Goal: Information Seeking & Learning: Learn about a topic

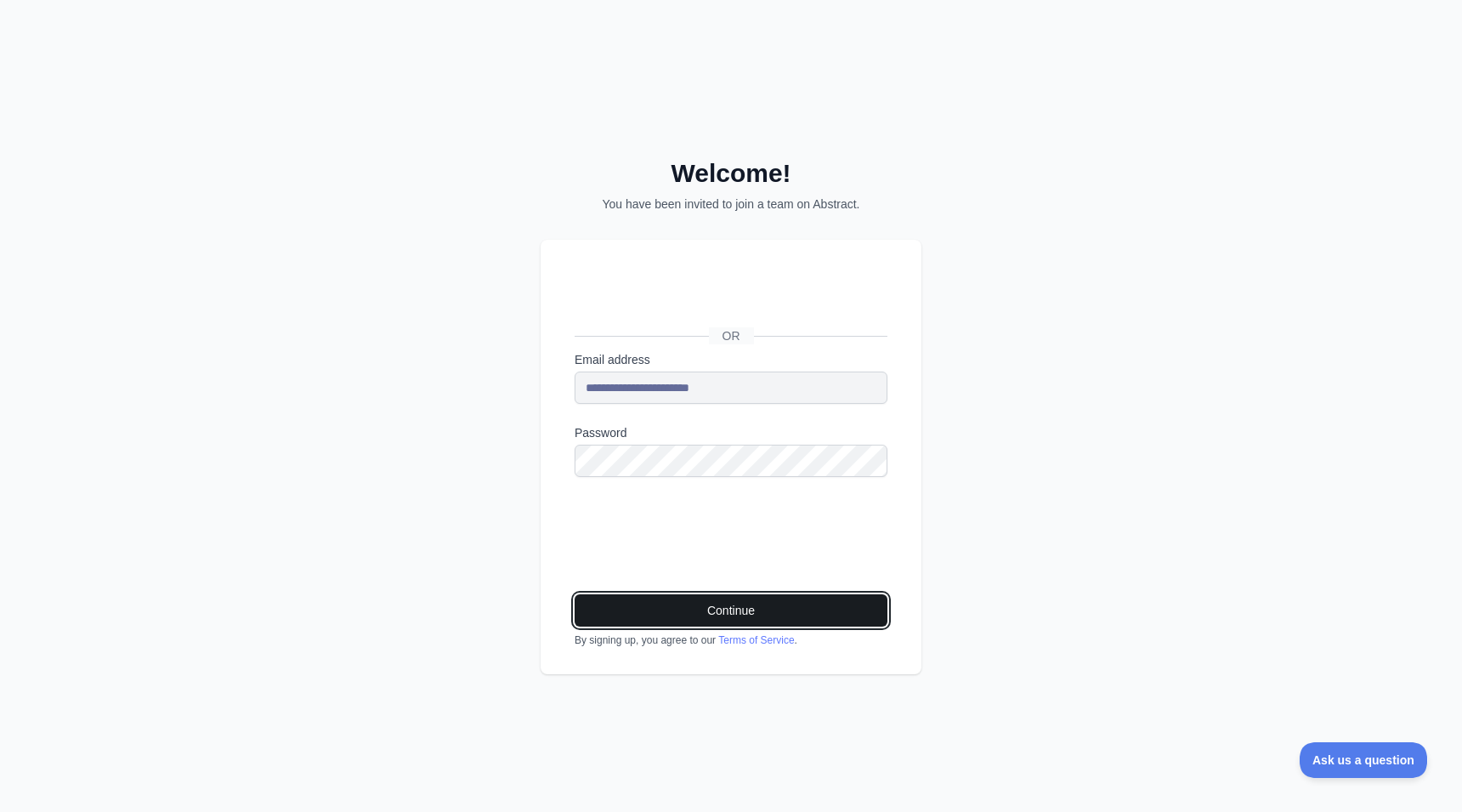
click at [675, 613] on button "Continue" at bounding box center [731, 610] width 313 height 32
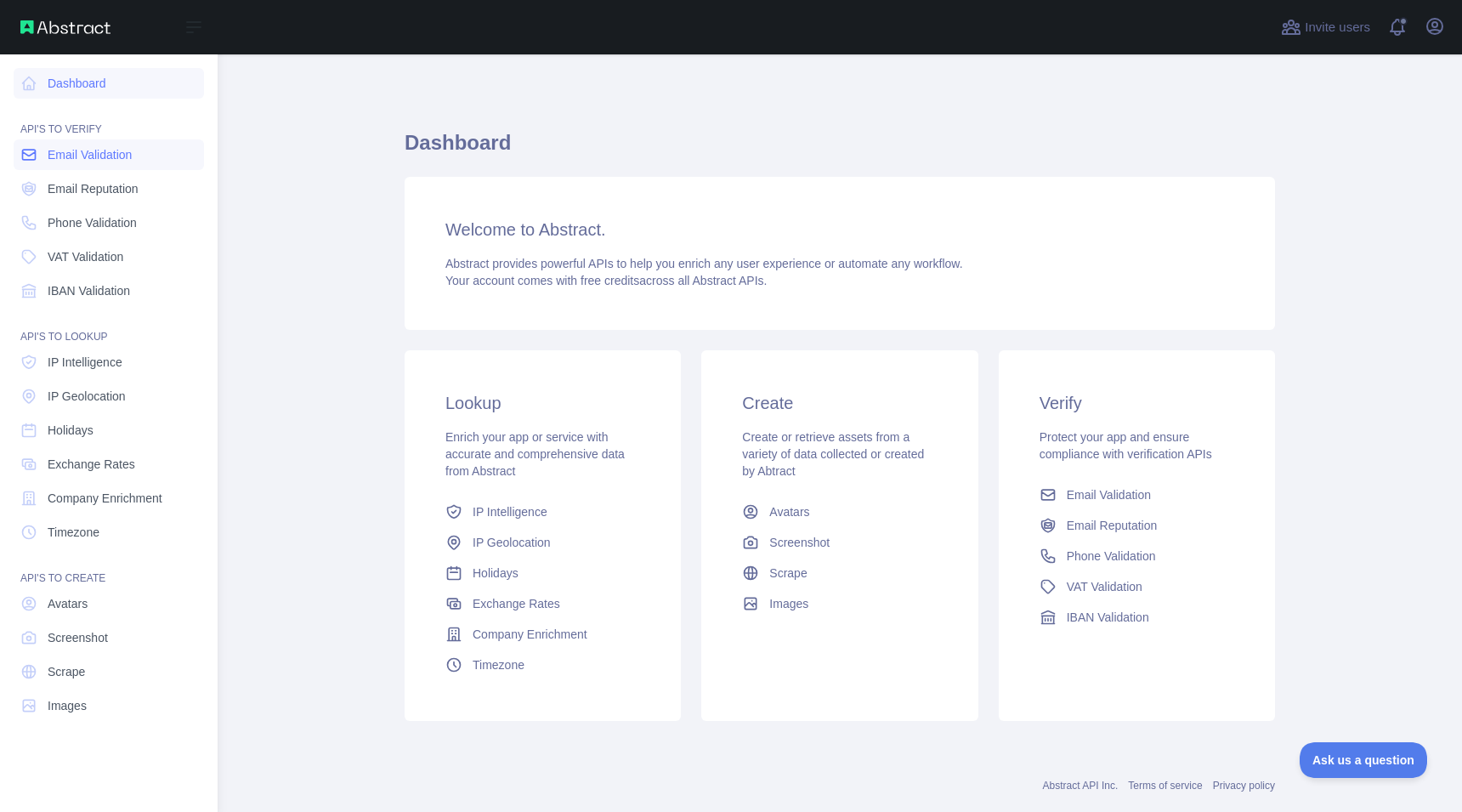
click at [67, 160] on span "Email Validation" at bounding box center [90, 154] width 85 height 17
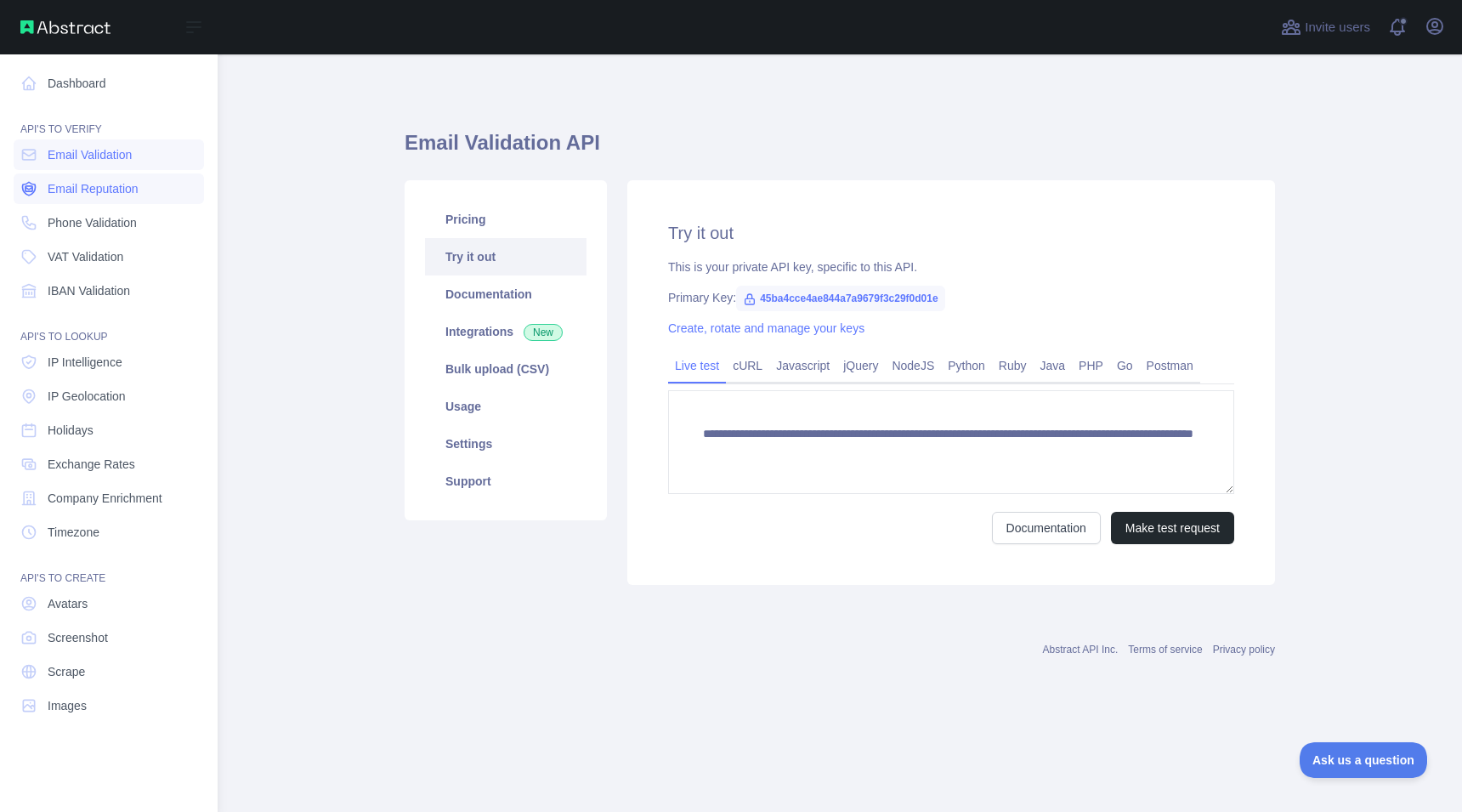
click at [63, 194] on span "Email Reputation" at bounding box center [93, 188] width 91 height 17
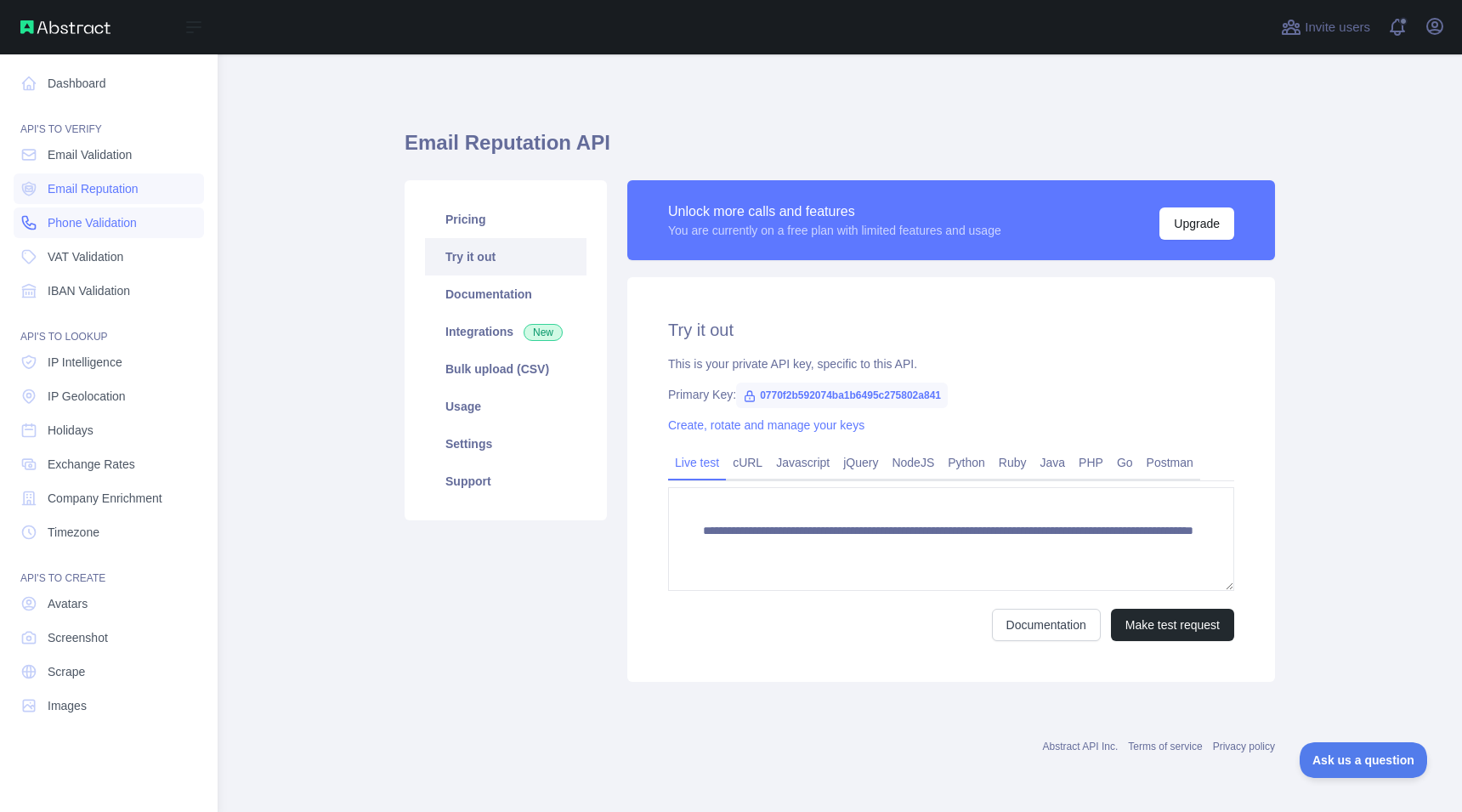
click at [67, 221] on span "Phone Validation" at bounding box center [93, 222] width 90 height 17
click at [69, 250] on span "VAT Validation" at bounding box center [86, 256] width 76 height 17
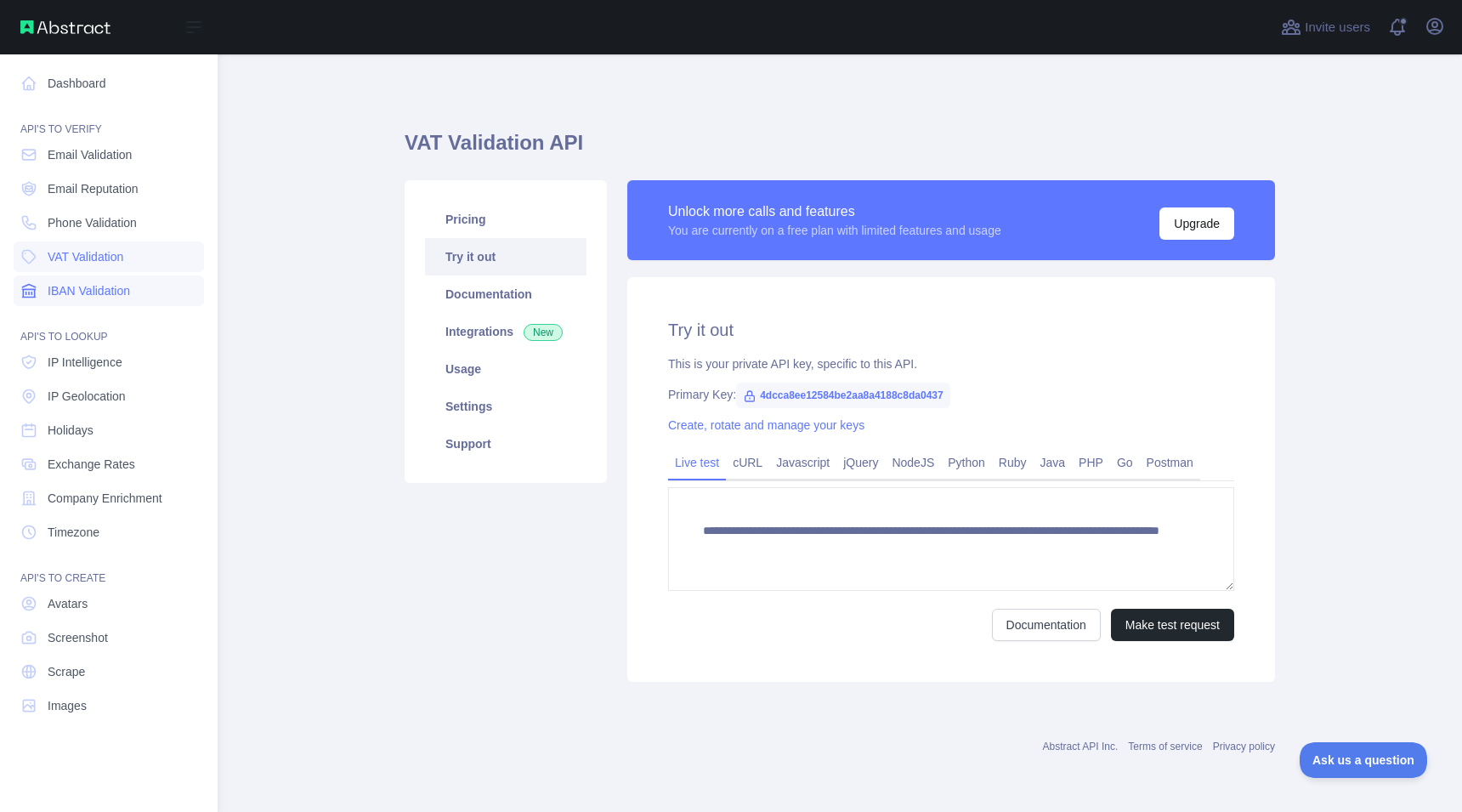
click at [68, 277] on link "IBAN Validation" at bounding box center [108, 291] width 190 height 31
click at [73, 351] on link "IP Intelligence" at bounding box center [108, 361] width 190 height 31
click at [76, 386] on link "IP Geolocation" at bounding box center [108, 396] width 190 height 31
click at [29, 86] on icon at bounding box center [28, 83] width 17 height 17
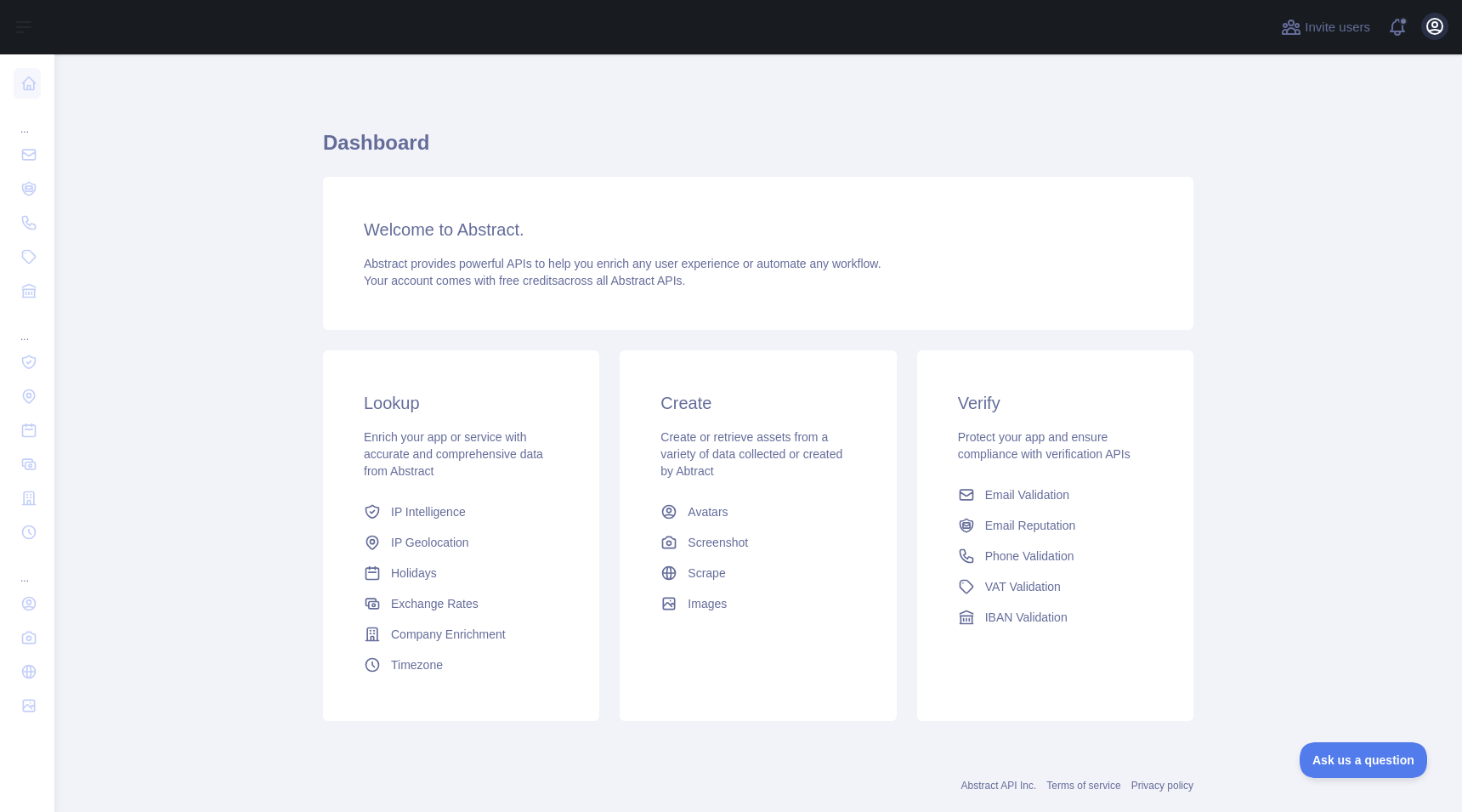
click at [1436, 33] on icon "button" at bounding box center [1434, 26] width 15 height 15
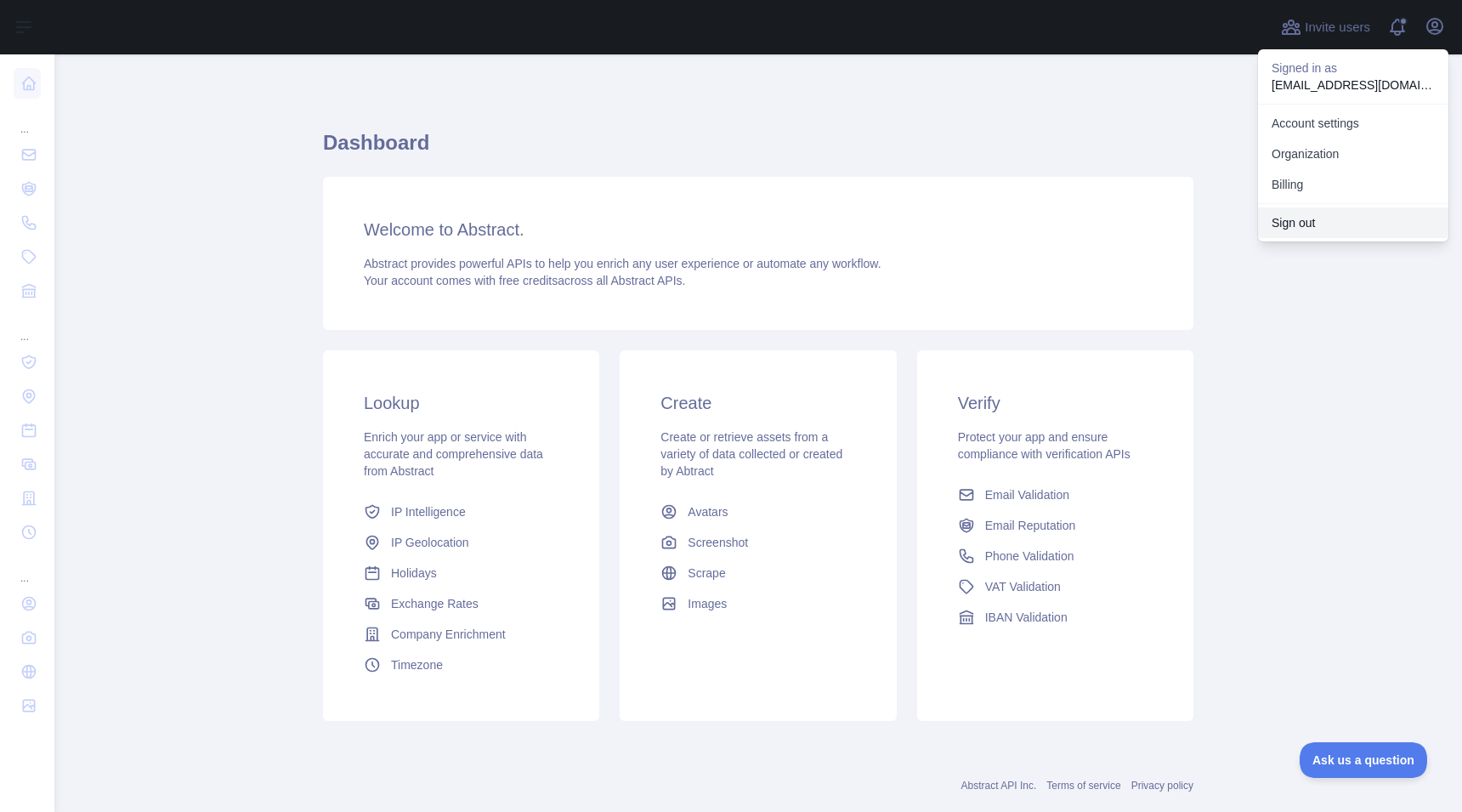
click at [1315, 224] on button "Sign out" at bounding box center [1353, 222] width 190 height 31
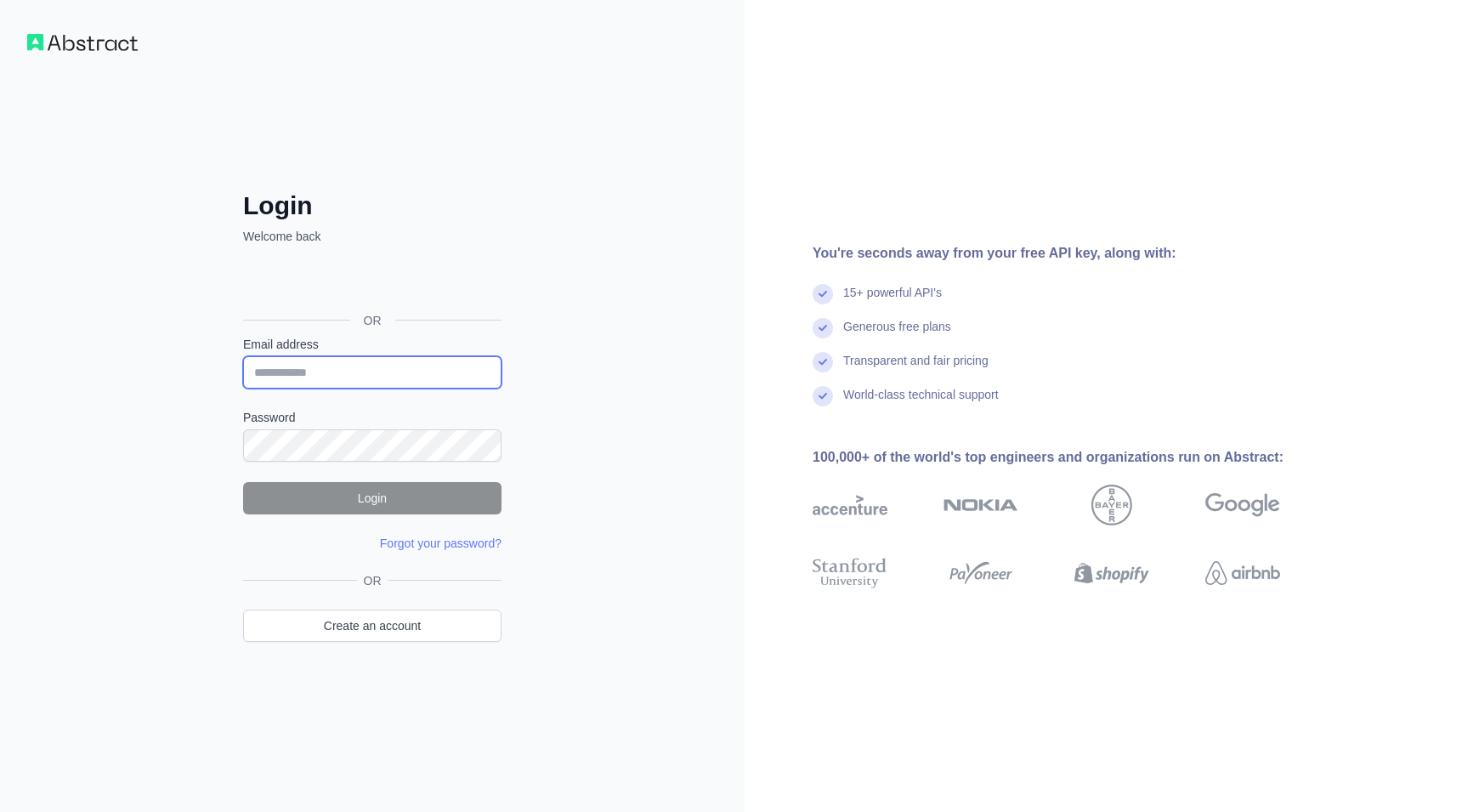
click at [336, 370] on input "Email address" at bounding box center [372, 372] width 259 height 32
type input "**********"
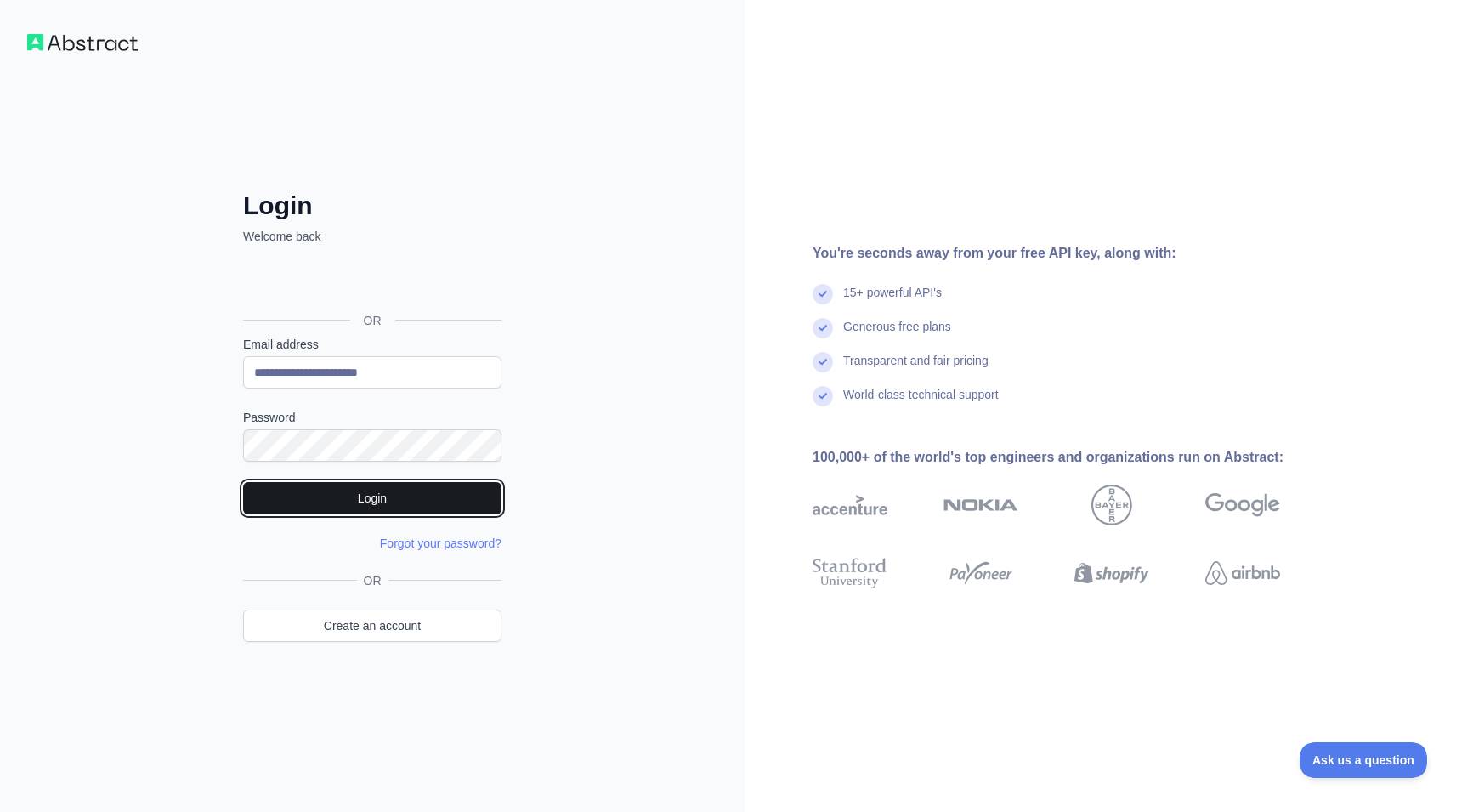
click at [358, 498] on button "Login" at bounding box center [372, 498] width 259 height 32
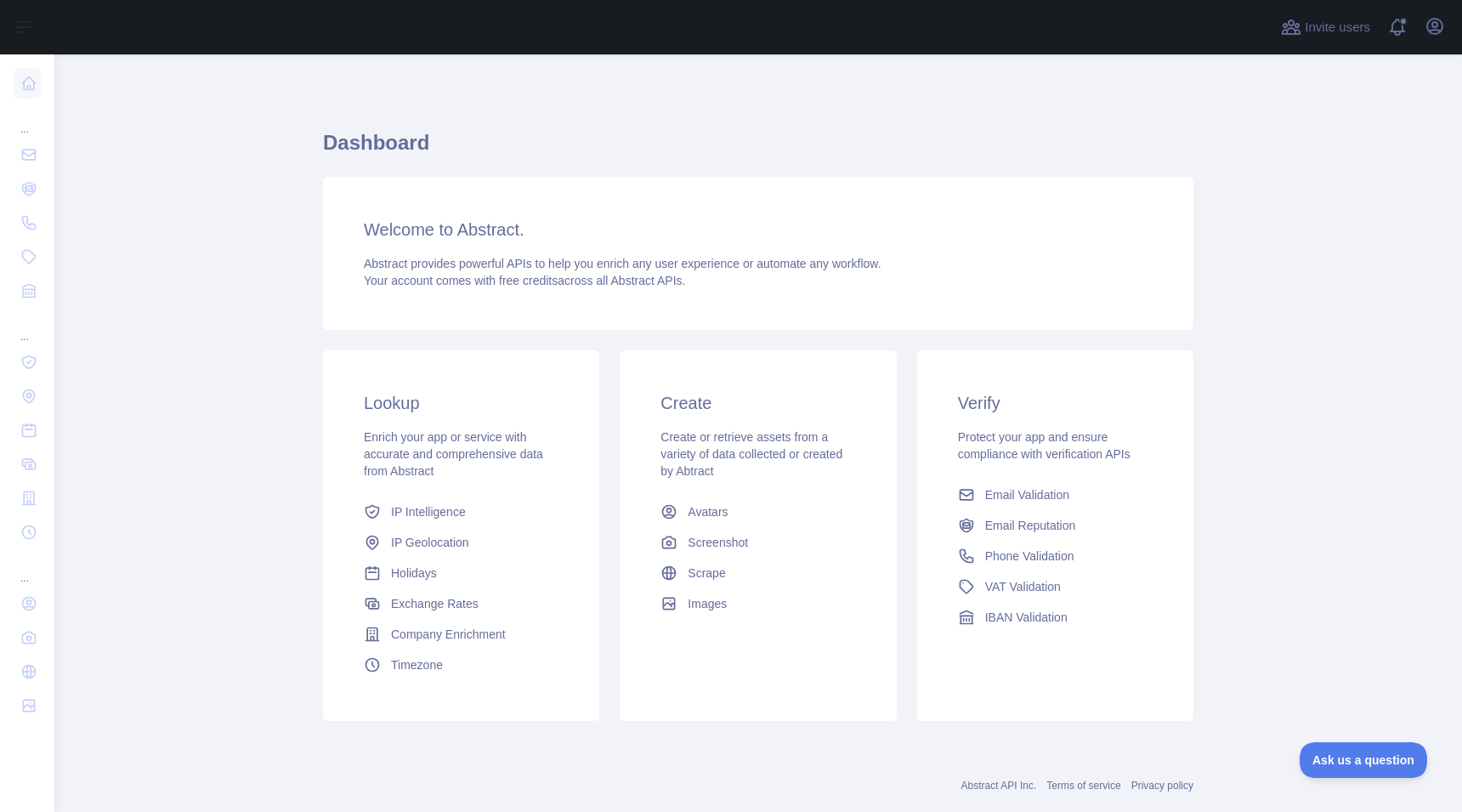
click at [1255, 200] on main "Dashboard Welcome to Abstract. Abstract provides powerful APIs to help you enri…" at bounding box center [758, 433] width 1407 height 757
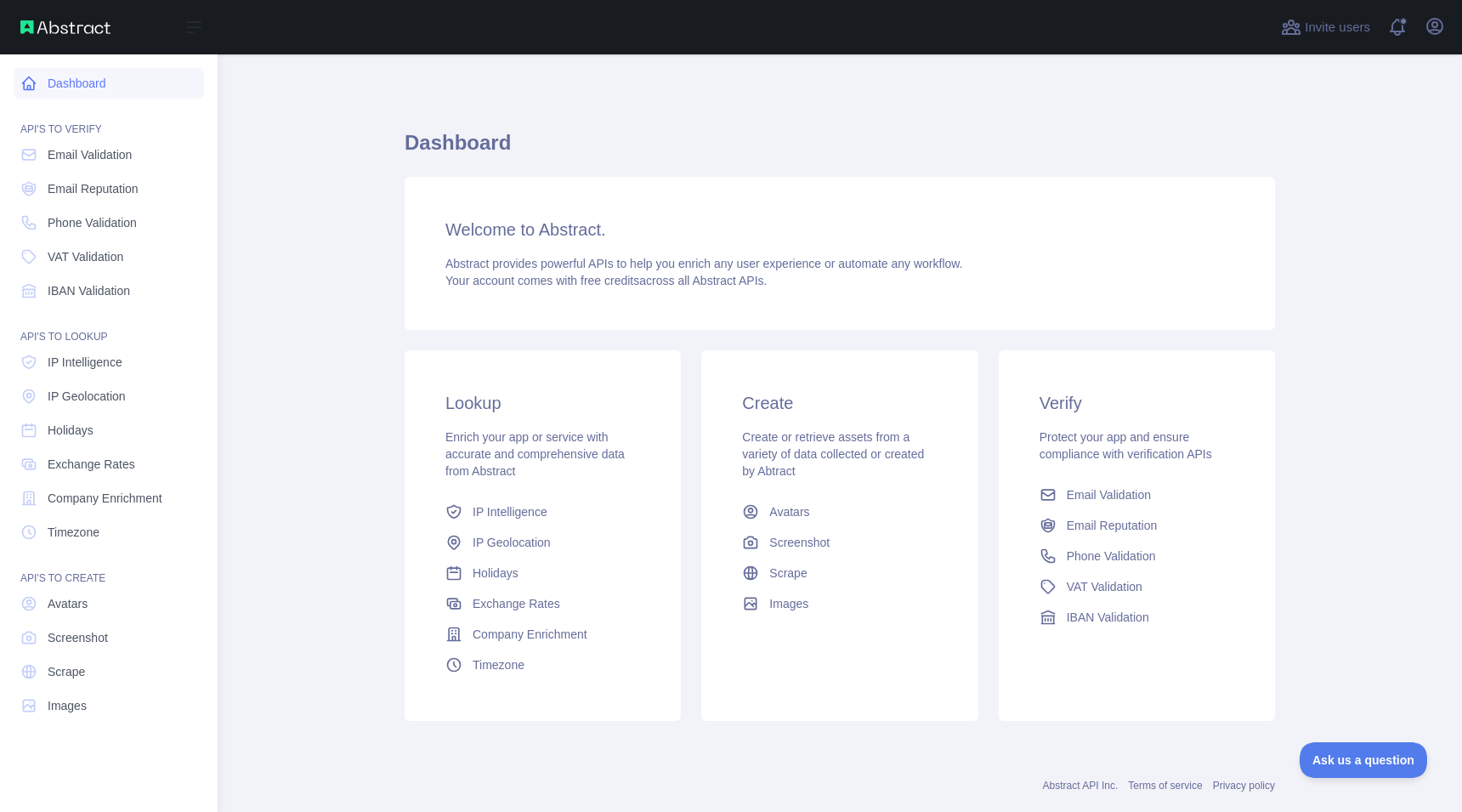
click at [75, 73] on link "Dashboard" at bounding box center [108, 83] width 190 height 31
click at [48, 20] on div "Open sidebar" at bounding box center [108, 27] width 218 height 55
click at [194, 28] on icon at bounding box center [193, 27] width 20 height 20
click at [254, 138] on main "Dashboard Welcome to Abstract. Abstract provides powerful APIs to help you enri…" at bounding box center [840, 433] width 1244 height 757
click at [92, 609] on link "Avatars" at bounding box center [108, 603] width 190 height 31
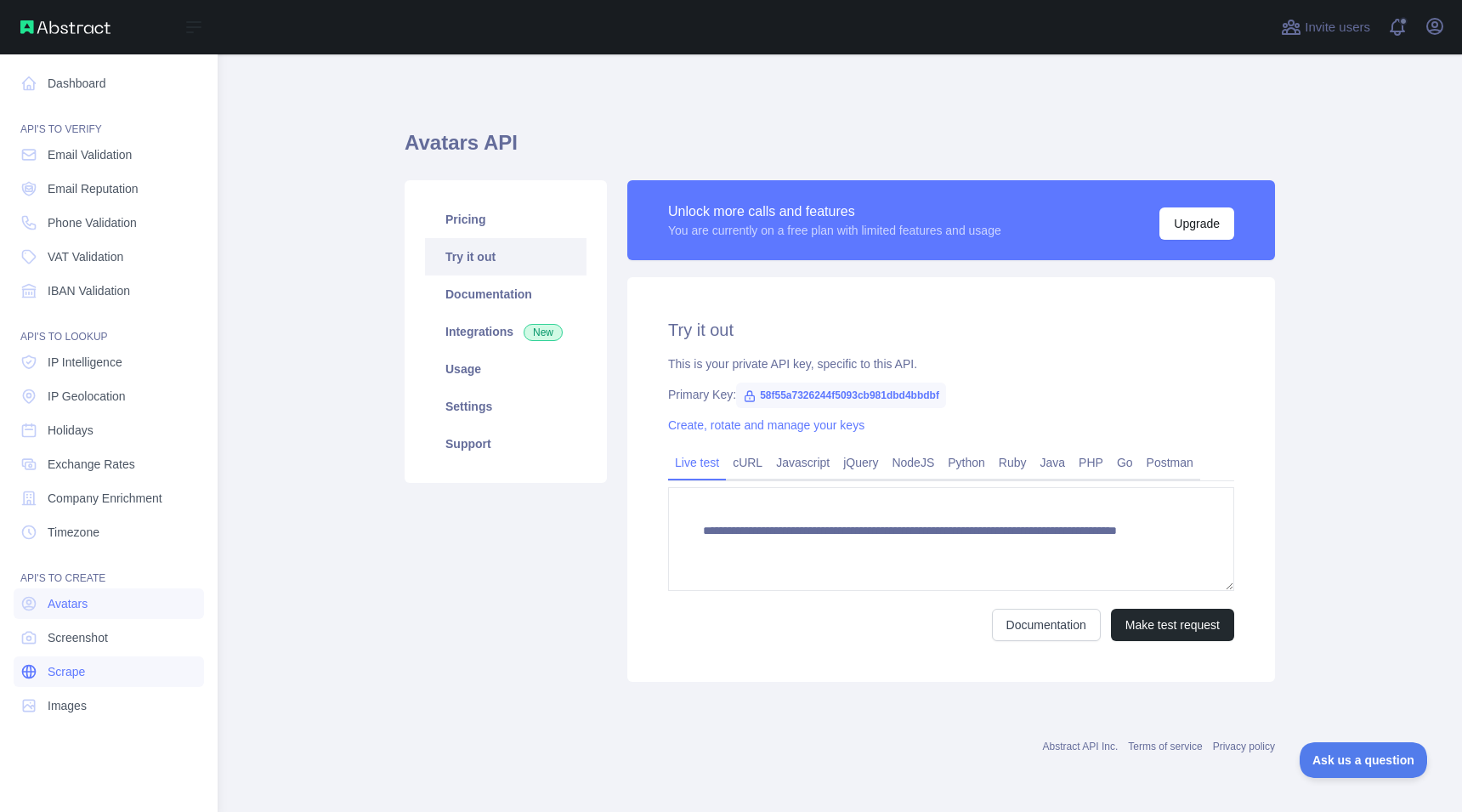
click at [83, 659] on link "Scrape" at bounding box center [108, 671] width 190 height 31
click at [83, 688] on nav "Dashboard API'S TO VERIFY Email Validation Email Reputation Phone Validation VA…" at bounding box center [108, 420] width 190 height 730
click at [81, 432] on span "Holidays" at bounding box center [71, 430] width 46 height 17
click at [111, 393] on span "IP Geolocation" at bounding box center [87, 395] width 79 height 17
click at [101, 470] on span "Exchange Rates" at bounding box center [92, 464] width 88 height 17
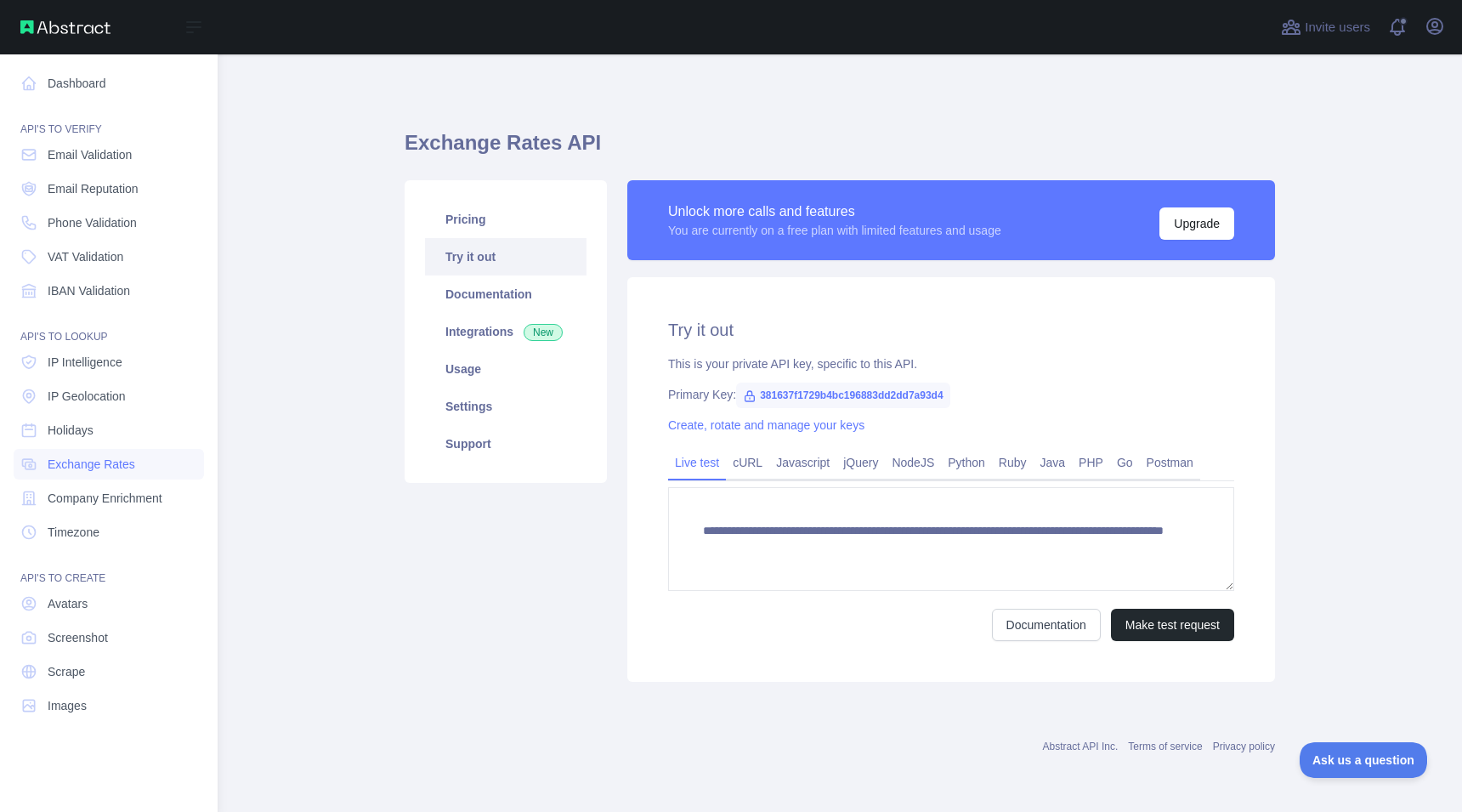
click at [107, 378] on nav "Dashboard API'S TO VERIFY Email Validation Email Reputation Phone Validation VA…" at bounding box center [108, 420] width 190 height 730
click at [75, 365] on span "IP Intelligence" at bounding box center [85, 361] width 75 height 17
click at [82, 393] on span "IP Geolocation" at bounding box center [87, 395] width 79 height 17
click at [88, 290] on span "IBAN Validation" at bounding box center [89, 291] width 83 height 17
click at [95, 263] on span "VAT Validation" at bounding box center [86, 256] width 76 height 17
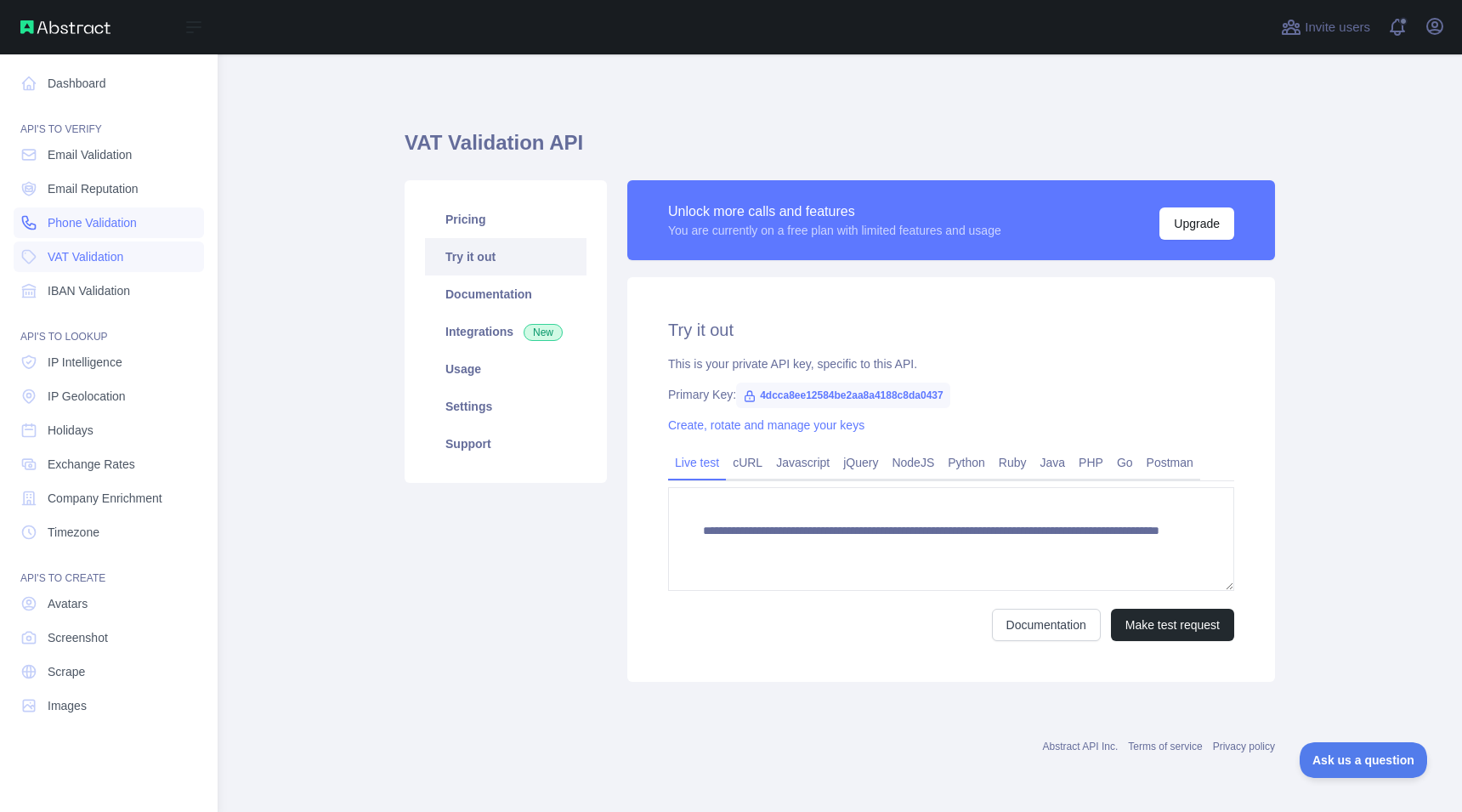
click at [104, 216] on span "Phone Validation" at bounding box center [93, 222] width 90 height 17
click at [106, 185] on span "Email Reputation" at bounding box center [93, 188] width 91 height 17
click at [105, 215] on span "Phone Validation" at bounding box center [93, 222] width 90 height 17
click at [106, 180] on span "Email Reputation" at bounding box center [93, 188] width 91 height 17
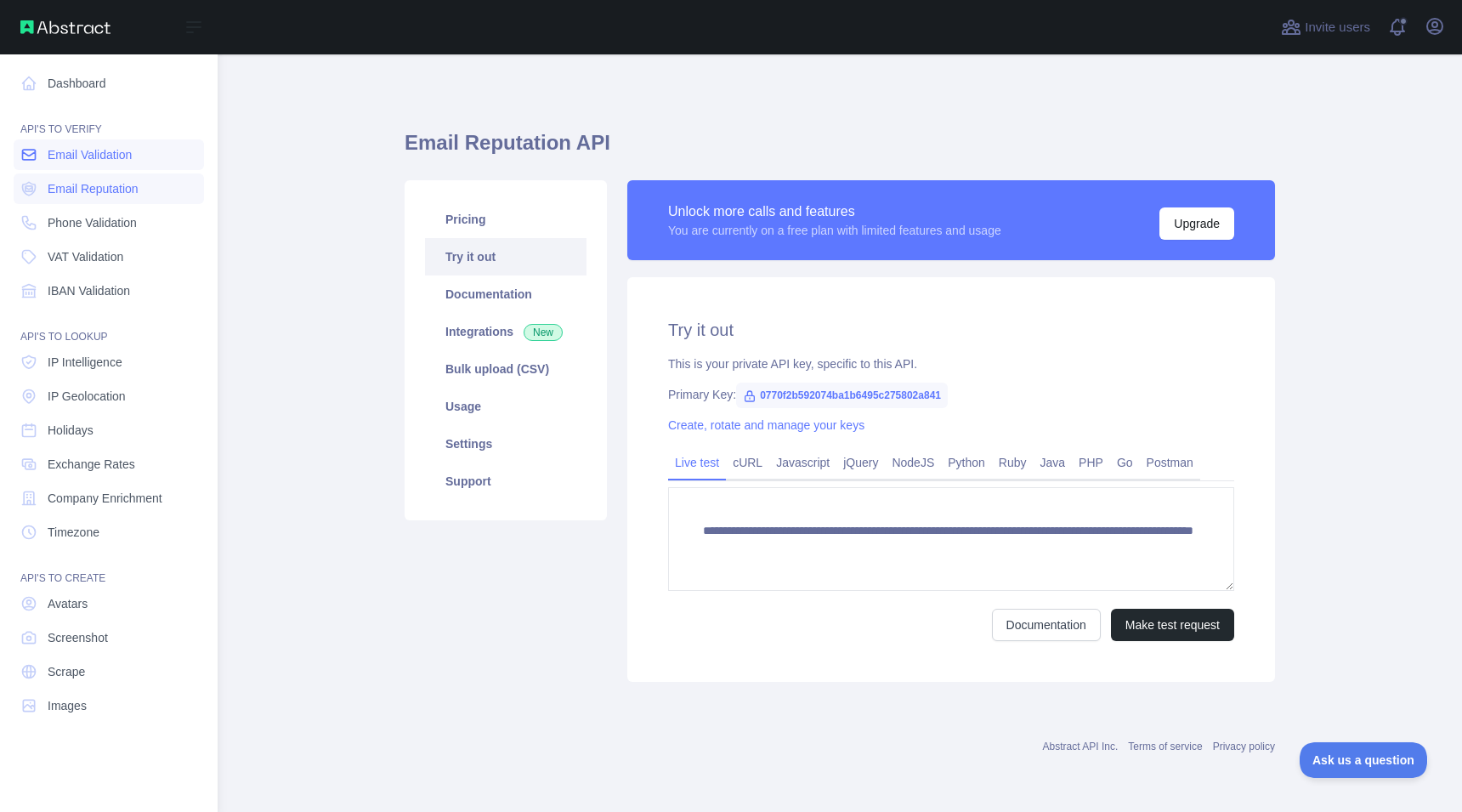
click at [106, 163] on link "Email Validation" at bounding box center [108, 154] width 190 height 31
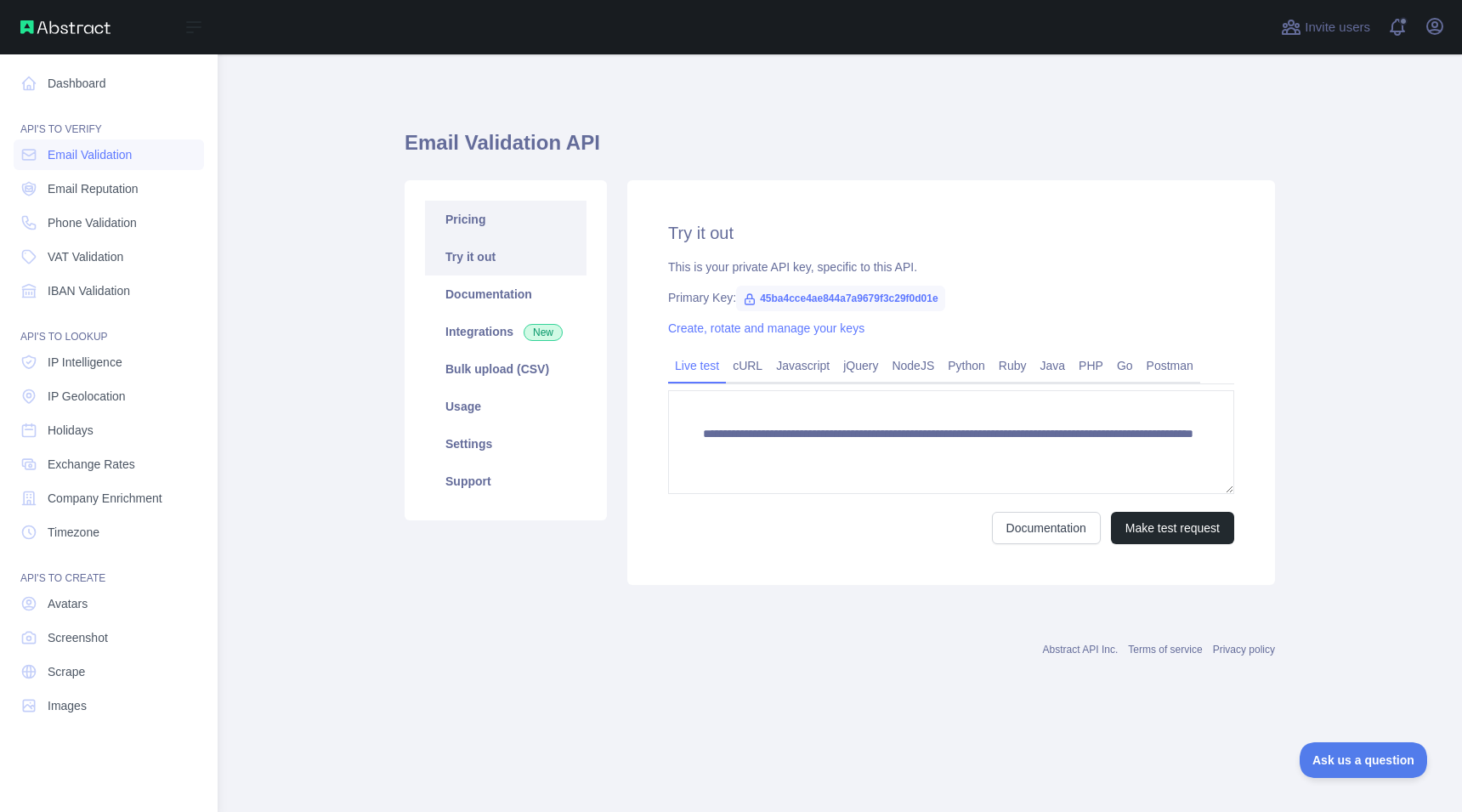
click at [474, 209] on link "Pricing" at bounding box center [506, 220] width 161 height 38
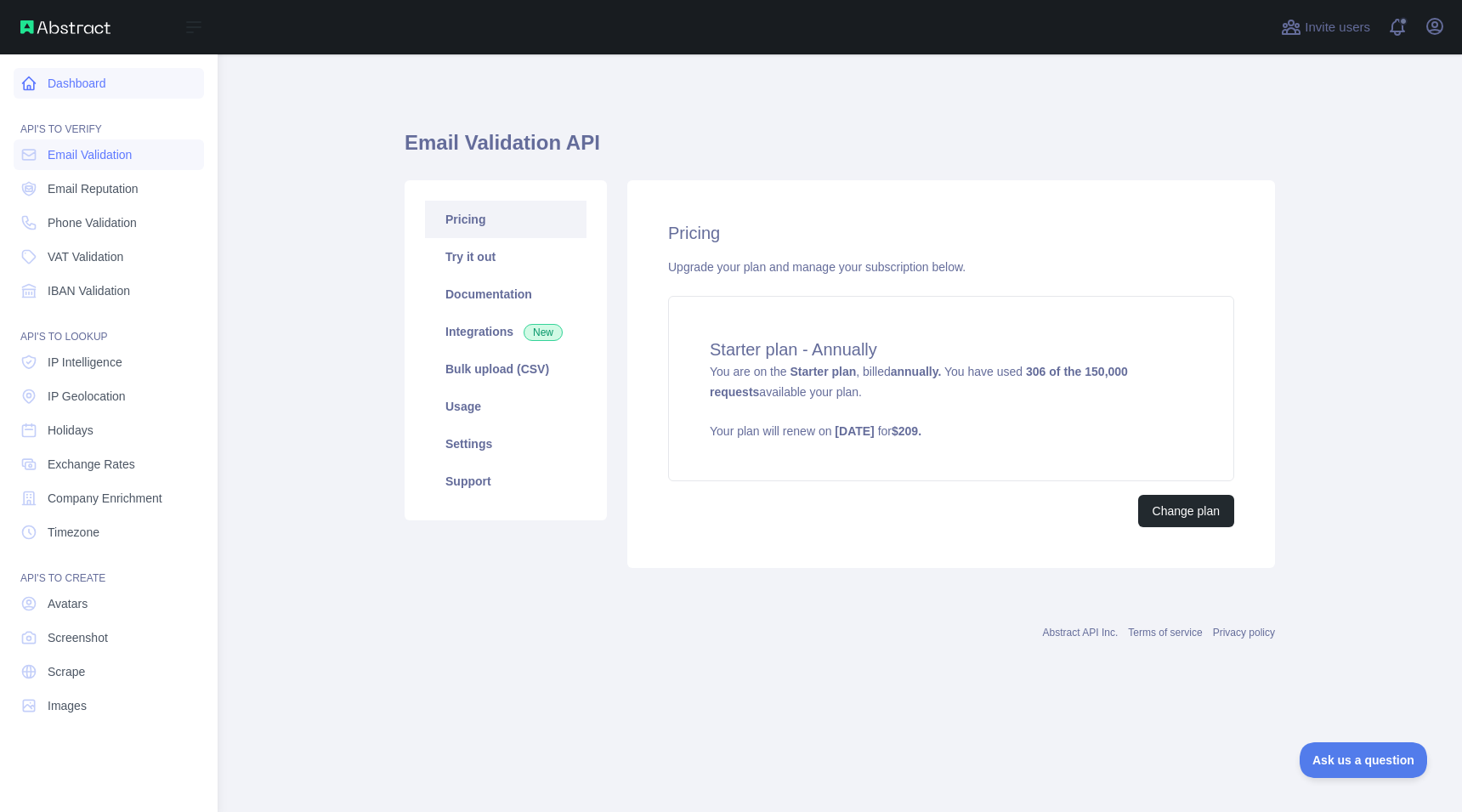
click at [88, 79] on link "Dashboard" at bounding box center [108, 83] width 190 height 31
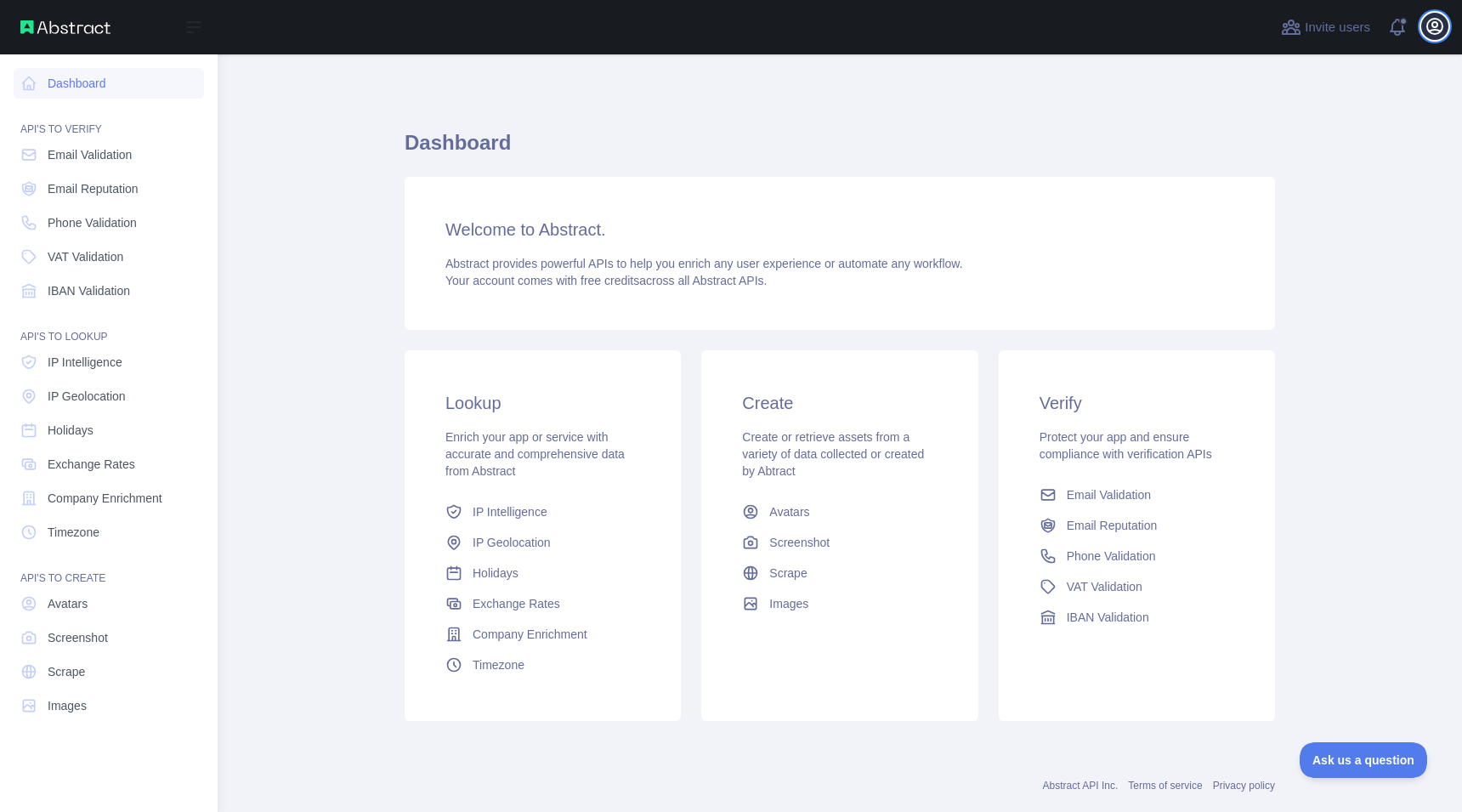
click at [1437, 18] on icon "button" at bounding box center [1435, 26] width 20 height 20
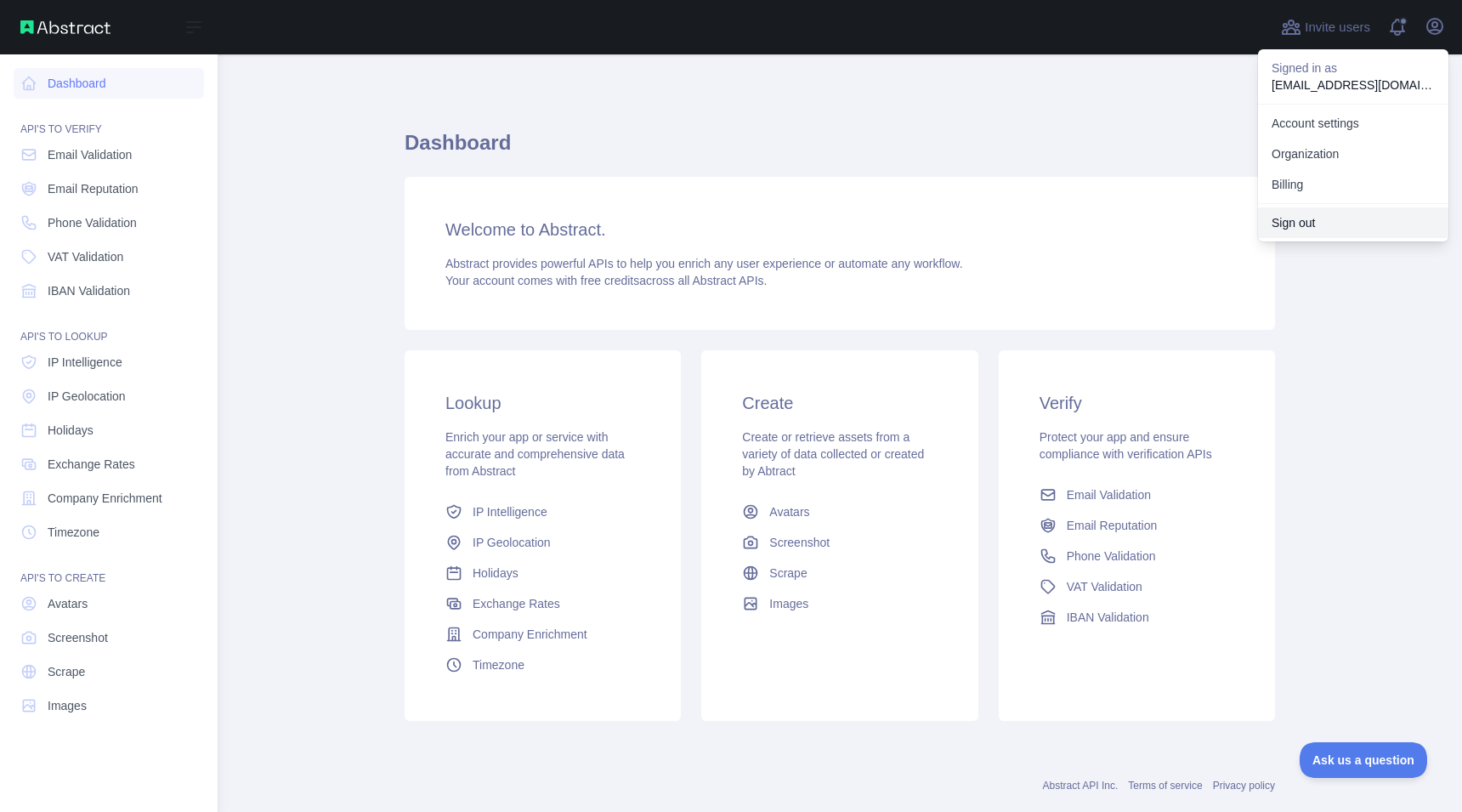
click at [1346, 225] on button "Sign out" at bounding box center [1353, 222] width 190 height 31
